Goal: Find specific page/section: Find specific page/section

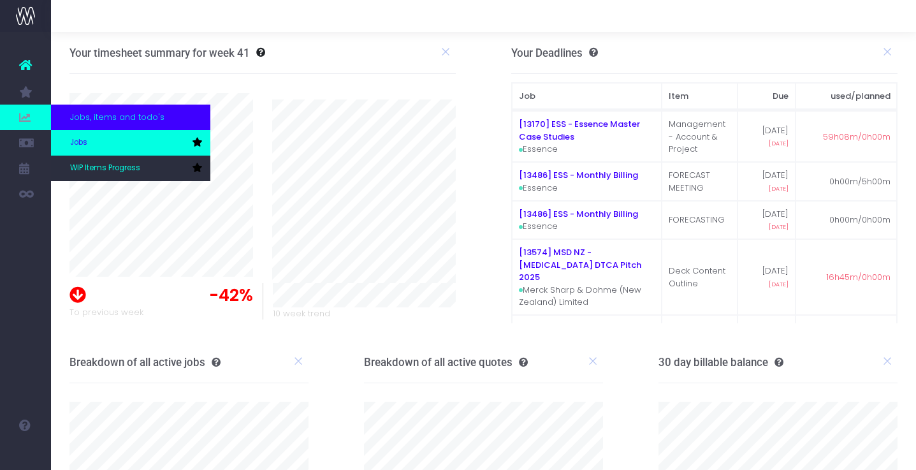
click at [85, 143] on span "Jobs" at bounding box center [78, 142] width 17 height 11
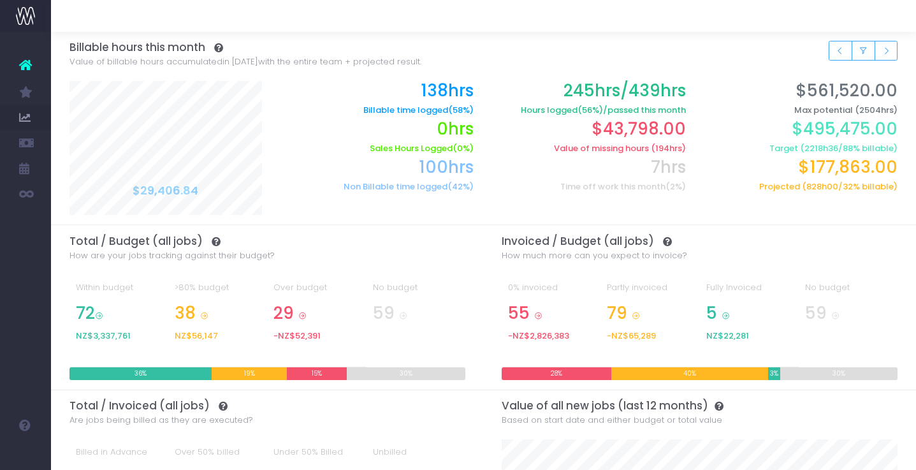
click at [28, 59] on icon at bounding box center [25, 65] width 13 height 17
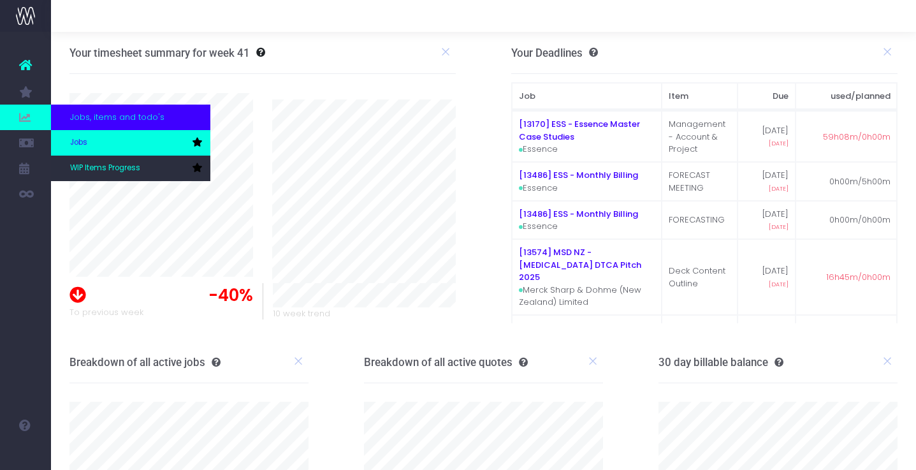
click at [83, 140] on span "Jobs" at bounding box center [78, 142] width 17 height 11
